Goal: Transaction & Acquisition: Purchase product/service

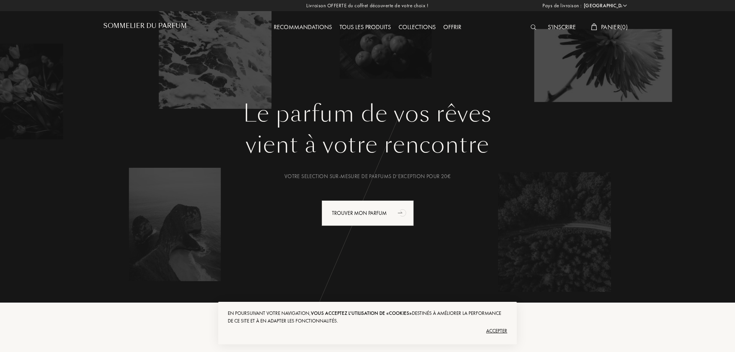
select select "FR"
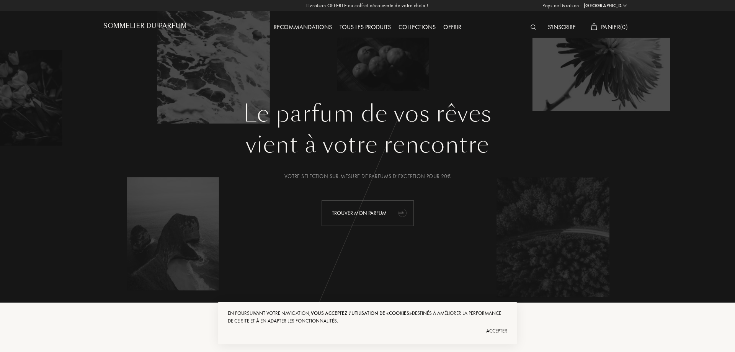
click at [366, 209] on div "Trouver mon parfum" at bounding box center [367, 213] width 92 height 26
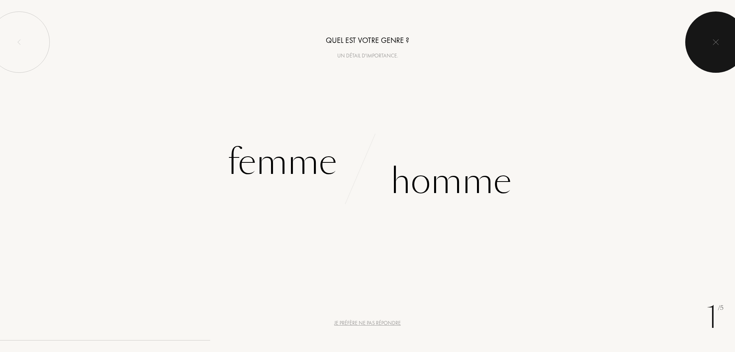
click at [704, 49] on div at bounding box center [715, 41] width 61 height 61
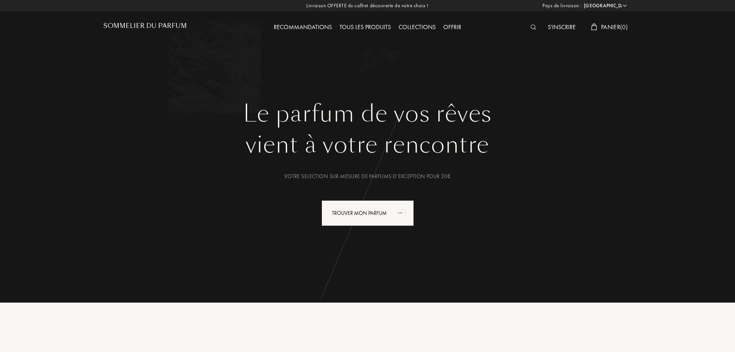
select select "FR"
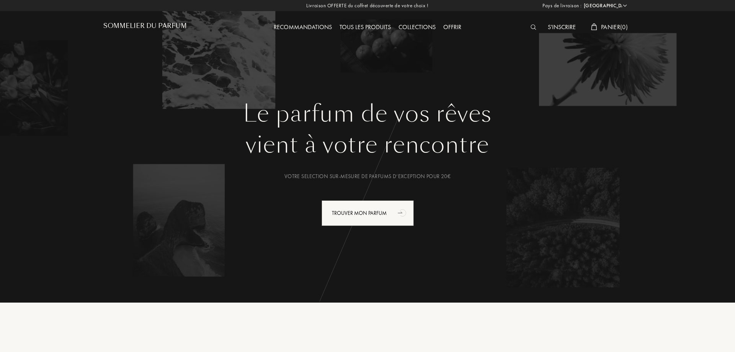
click at [531, 28] on img at bounding box center [533, 26] width 6 height 5
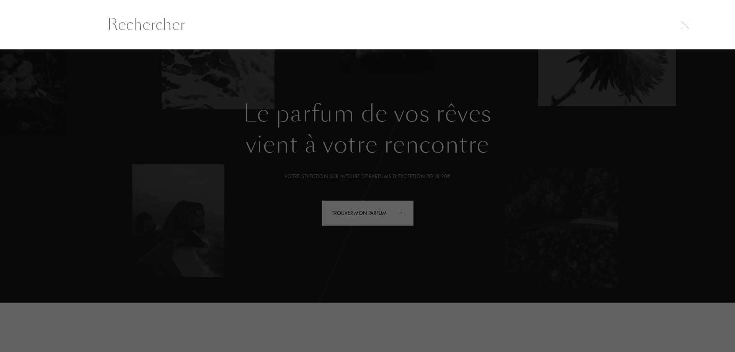
click at [492, 38] on div at bounding box center [367, 25] width 735 height 50
click at [420, 29] on input "text" at bounding box center [367, 24] width 551 height 23
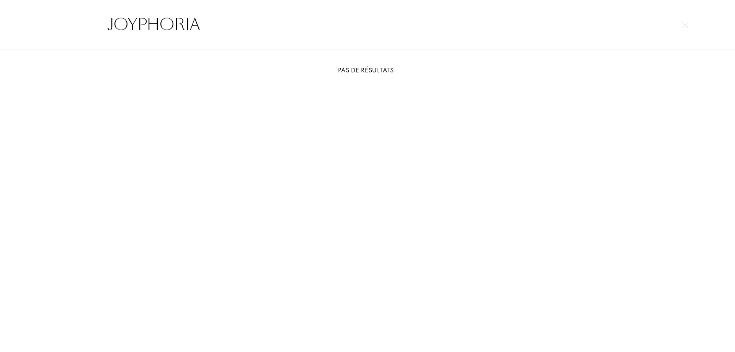
drag, startPoint x: 204, startPoint y: 26, endPoint x: 24, endPoint y: 24, distance: 179.4
click at [92, 24] on input "JOYPHORIA" at bounding box center [367, 24] width 551 height 23
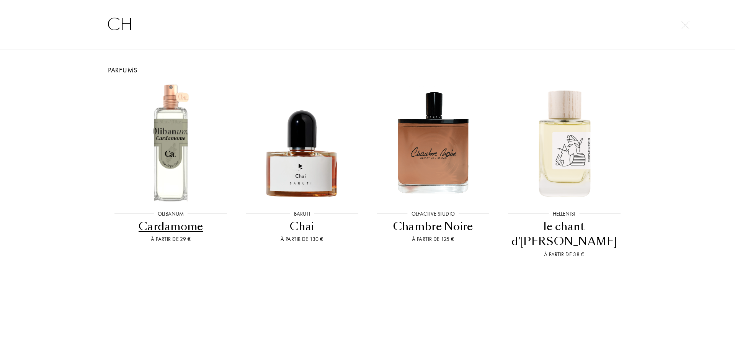
type input "C"
